Goal: Navigation & Orientation: Find specific page/section

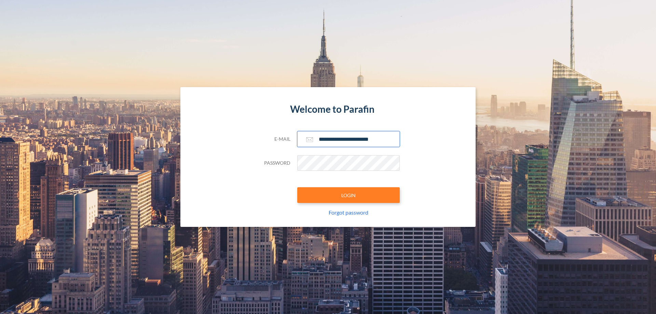
type input "**********"
click at [349, 195] on button "LOGIN" at bounding box center [348, 195] width 103 height 16
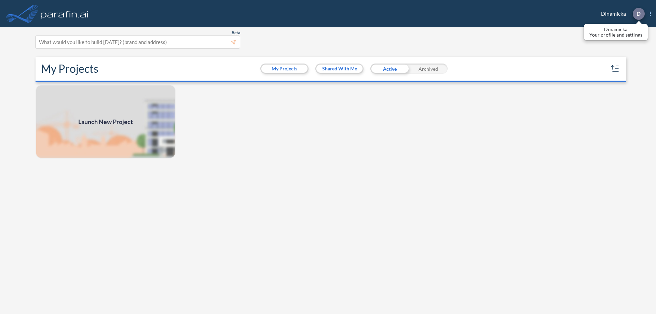
click at [638, 14] on p "D" at bounding box center [639, 14] width 4 height 6
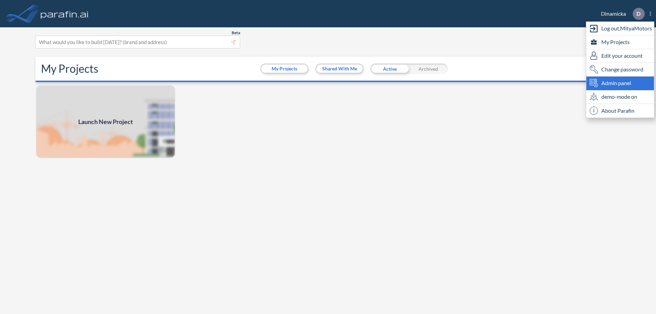
click at [620, 83] on span "Admin panel" at bounding box center [616, 83] width 30 height 8
